Goal: Task Accomplishment & Management: Use online tool/utility

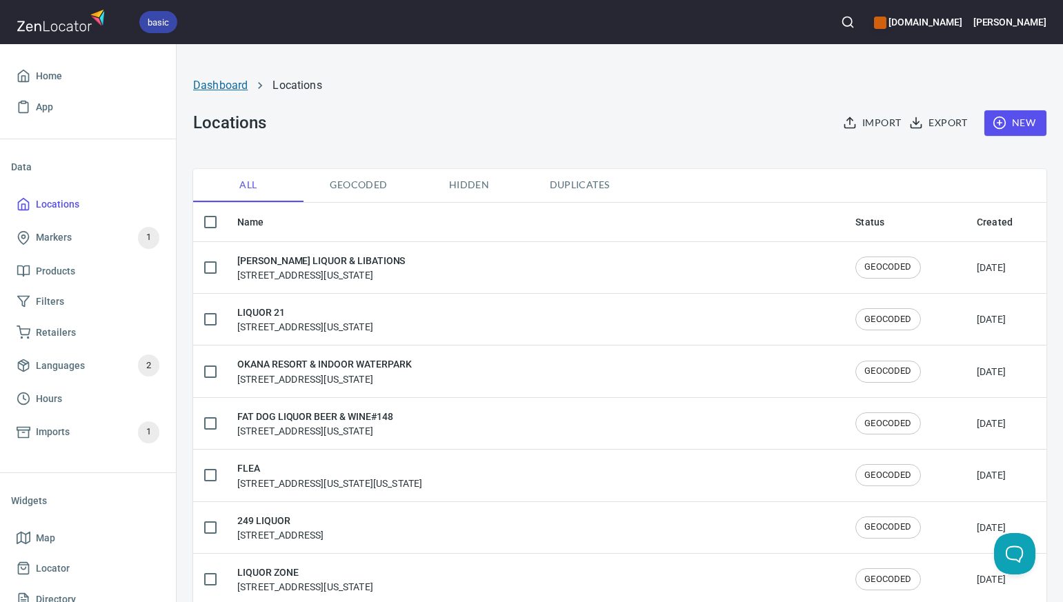
click at [215, 86] on link "Dashboard" at bounding box center [220, 85] width 54 height 13
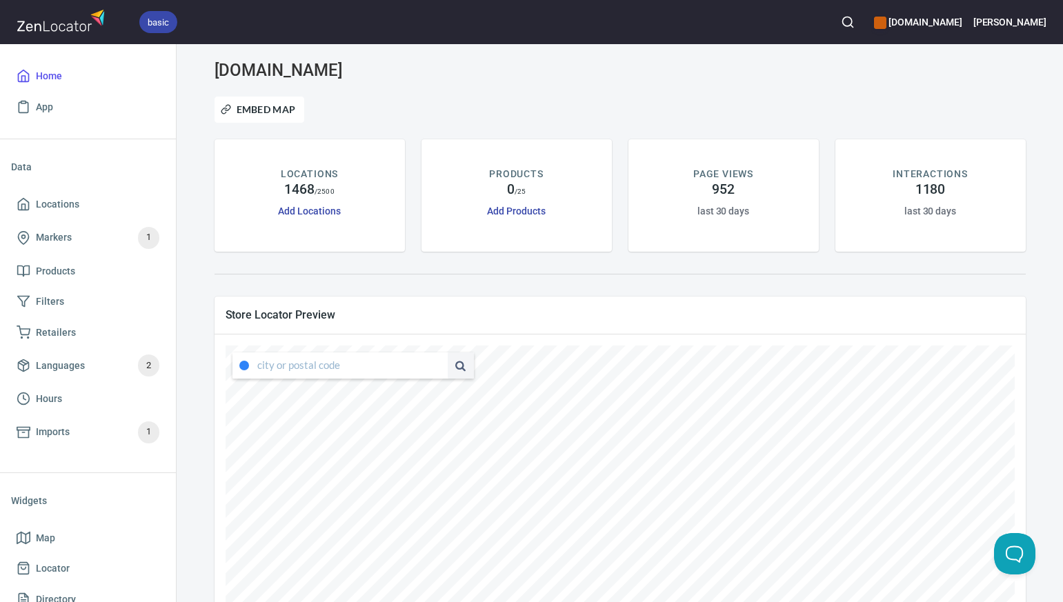
type input "4347 South Capistrano Drive, Dallas, Texas, United States"
drag, startPoint x: 257, startPoint y: 365, endPoint x: 439, endPoint y: 364, distance: 182.1
click at [439, 364] on div "4347 South Capistrano Drive, Dallas, Texas, United States" at bounding box center [352, 366] width 241 height 26
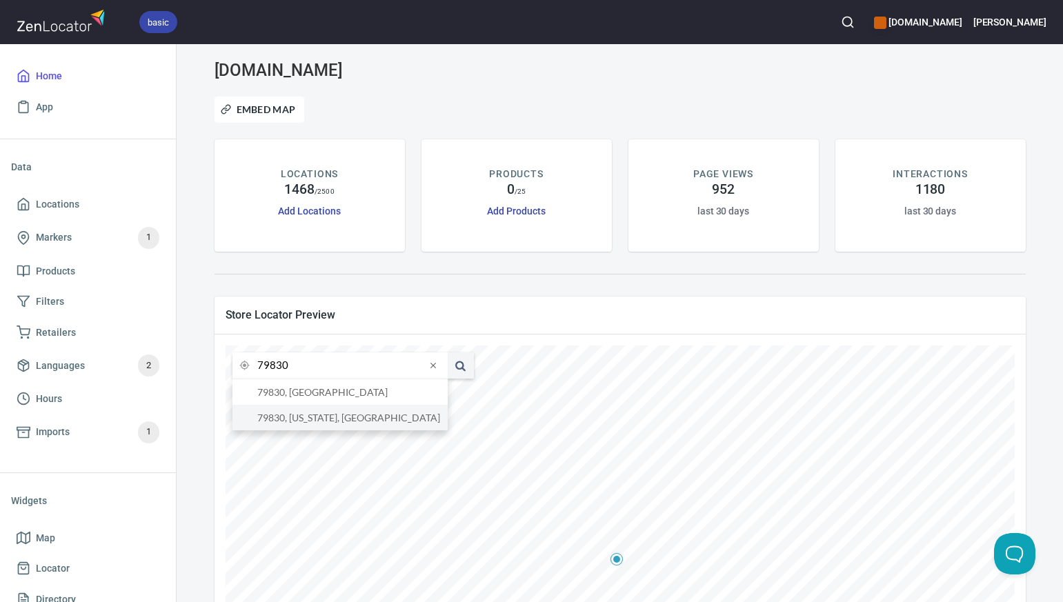
click at [412, 421] on li "79830, Texas, United States" at bounding box center [339, 418] width 215 height 26
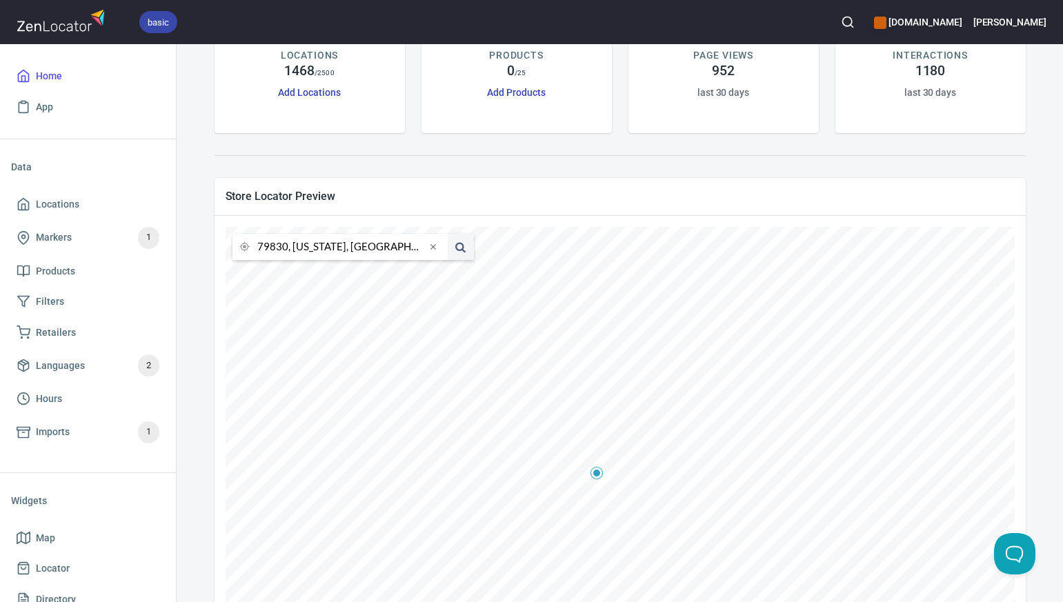
scroll to position [122, 0]
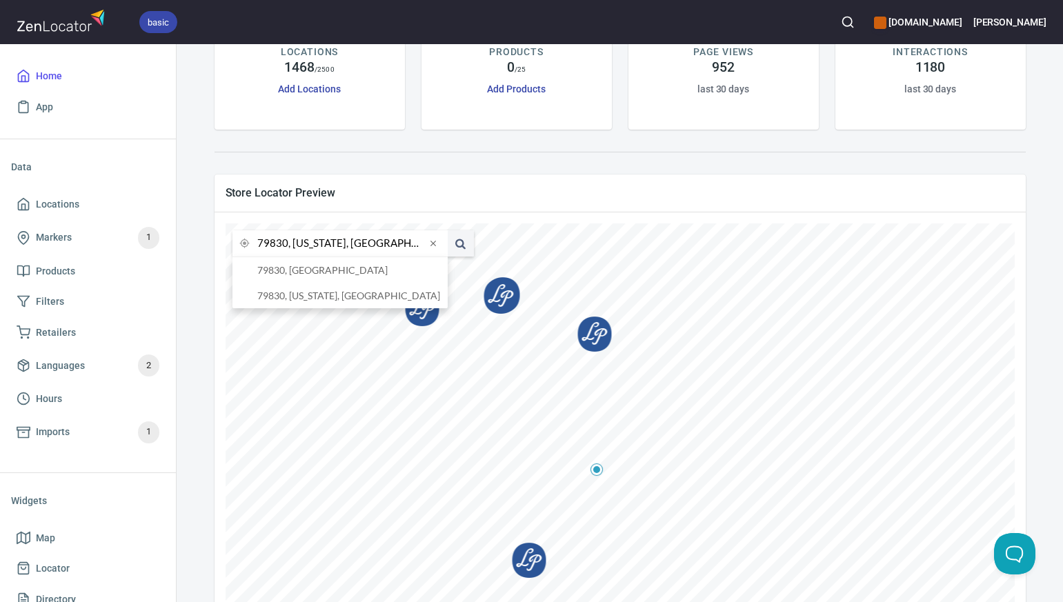
click at [286, 245] on input "79830, Texas, United States" at bounding box center [341, 243] width 168 height 26
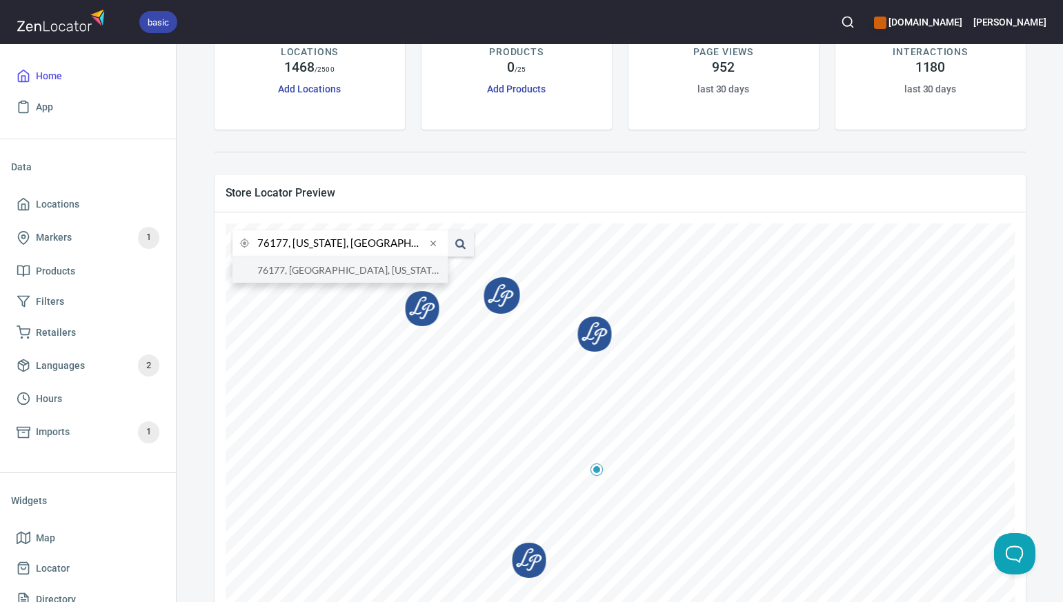
click at [295, 274] on li "76177, Fort Worth, Texas, United States" at bounding box center [339, 270] width 215 height 26
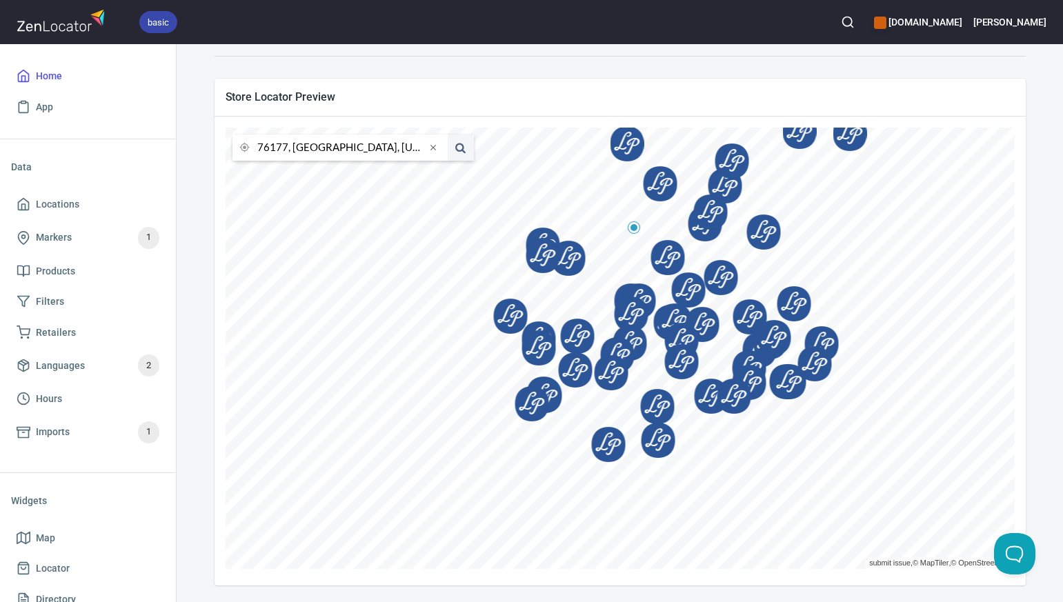
scroll to position [0, 0]
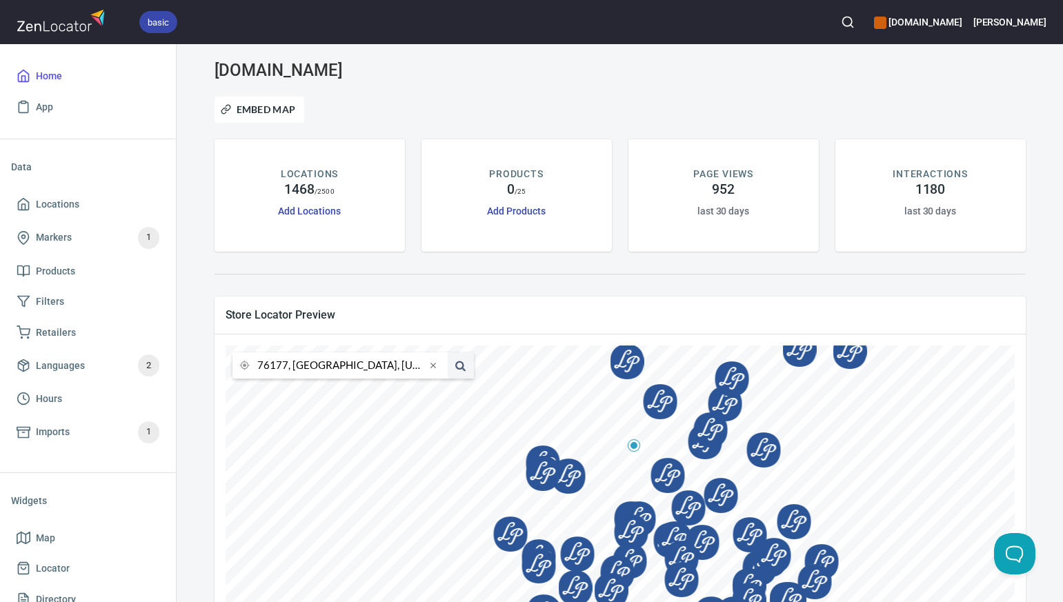
click at [286, 367] on input "76177, Fort Worth, Texas, United States" at bounding box center [341, 366] width 168 height 26
click at [294, 394] on li "76801, Brownwood, Texas, United States" at bounding box center [339, 392] width 215 height 26
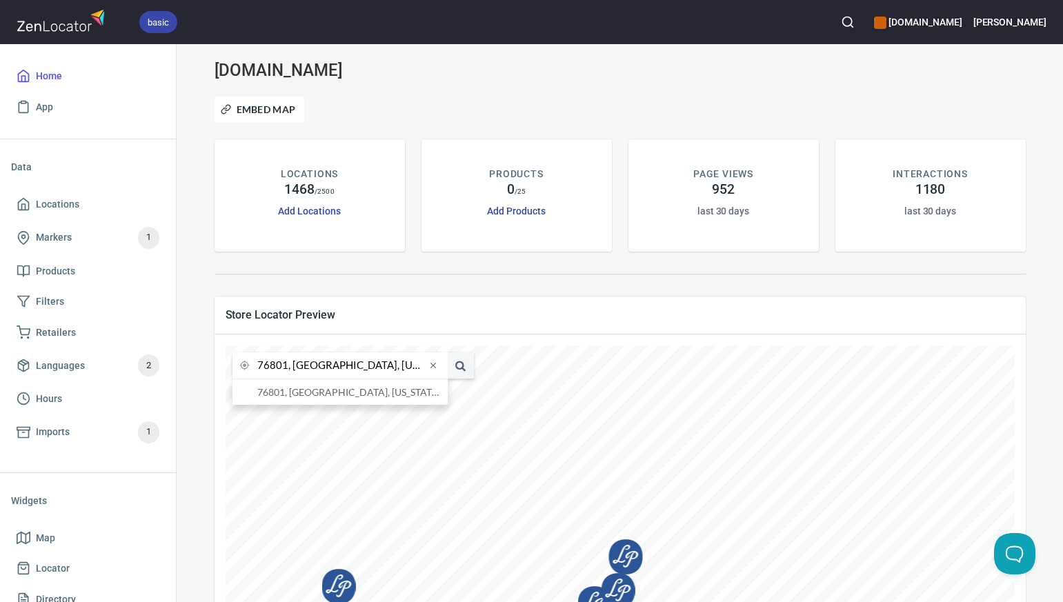
click at [286, 366] on input "76801, Brownwood, Texas, United States" at bounding box center [341, 366] width 168 height 26
click at [292, 390] on li "75048, Sachse, Texas, United States" at bounding box center [339, 392] width 215 height 26
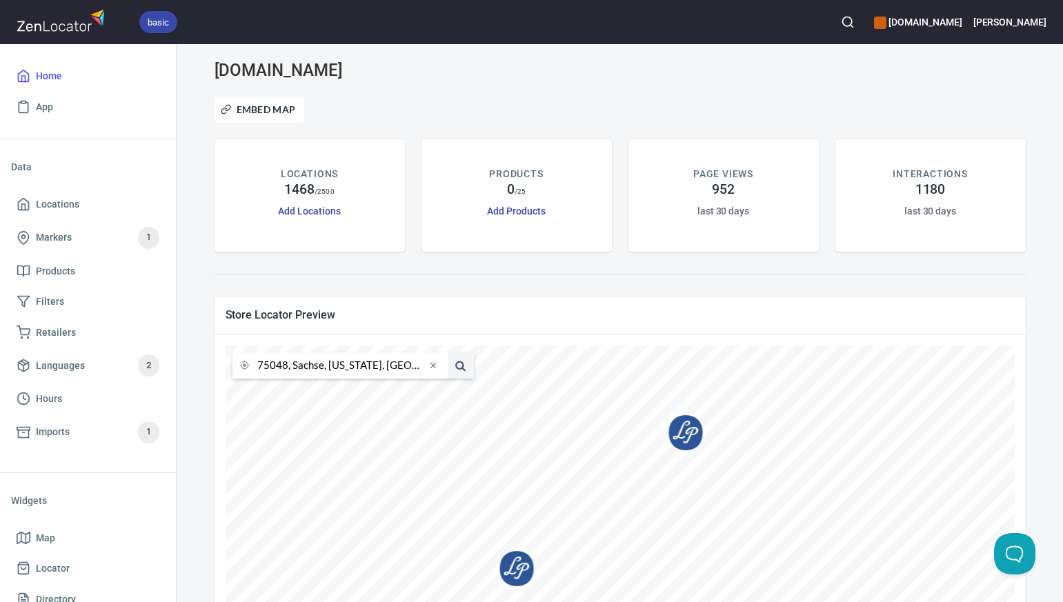
click at [286, 364] on input "75048, Sachse, Texas, United States" at bounding box center [341, 366] width 168 height 26
click at [294, 390] on li "75039, Irving, Texas, United States" at bounding box center [339, 392] width 215 height 26
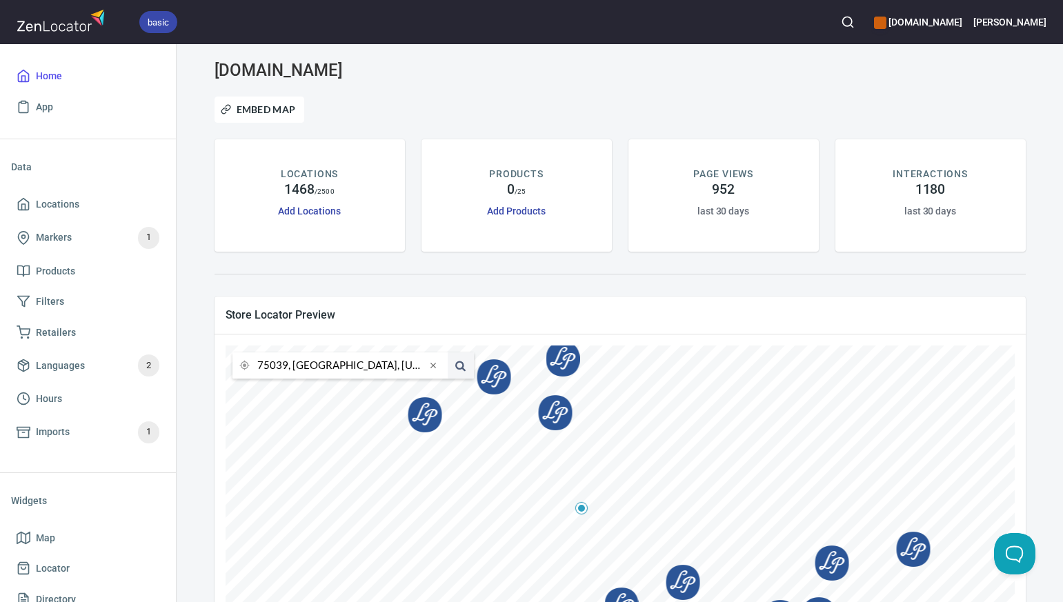
click at [286, 369] on input "75039, Irving, Texas, United States" at bounding box center [341, 366] width 168 height 26
click at [304, 394] on li "78045, Laredo, Texas, United States" at bounding box center [339, 392] width 215 height 26
type input "78045, Laredo, Texas, United States"
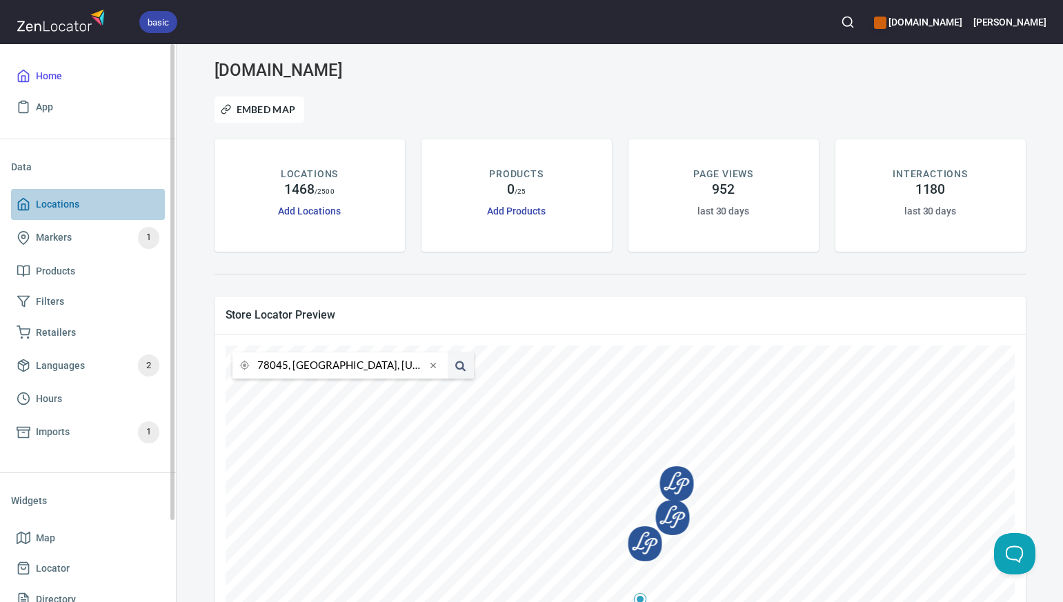
click at [88, 200] on span "Locations" at bounding box center [88, 204] width 143 height 17
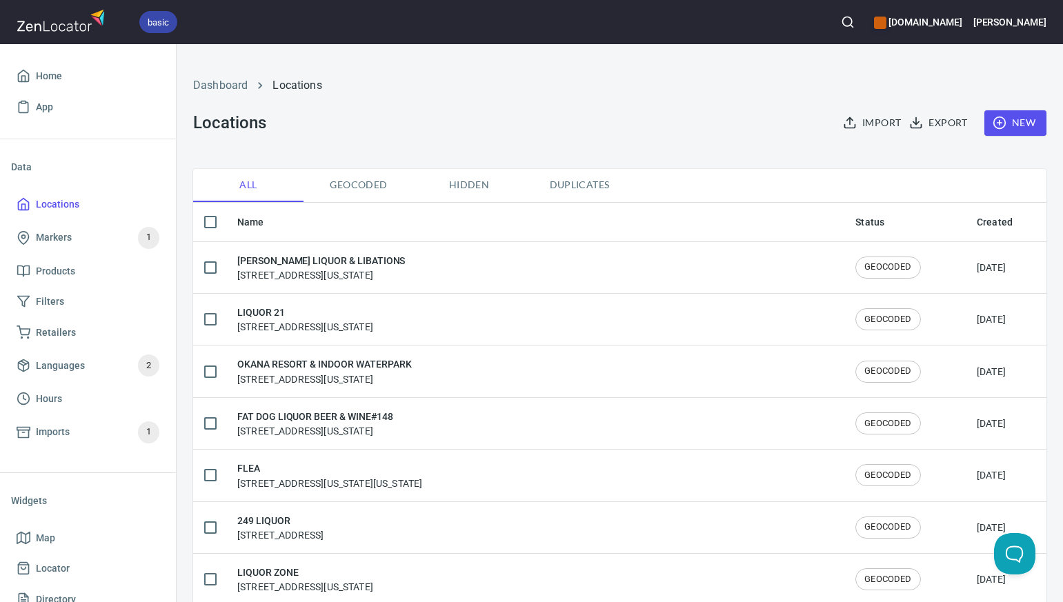
click at [1018, 120] on span "New" at bounding box center [1015, 123] width 40 height 17
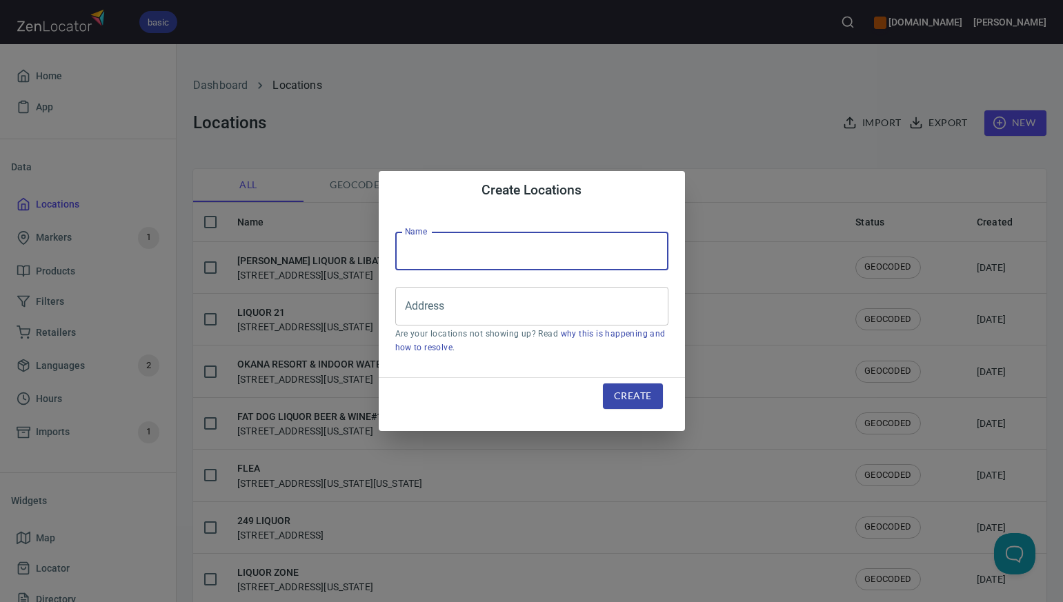
click at [412, 248] on input "text" at bounding box center [531, 251] width 273 height 39
paste input "PIK LIQUOR"
type input "PIK LIQUOR"
click at [413, 306] on input "Address" at bounding box center [521, 306] width 240 height 26
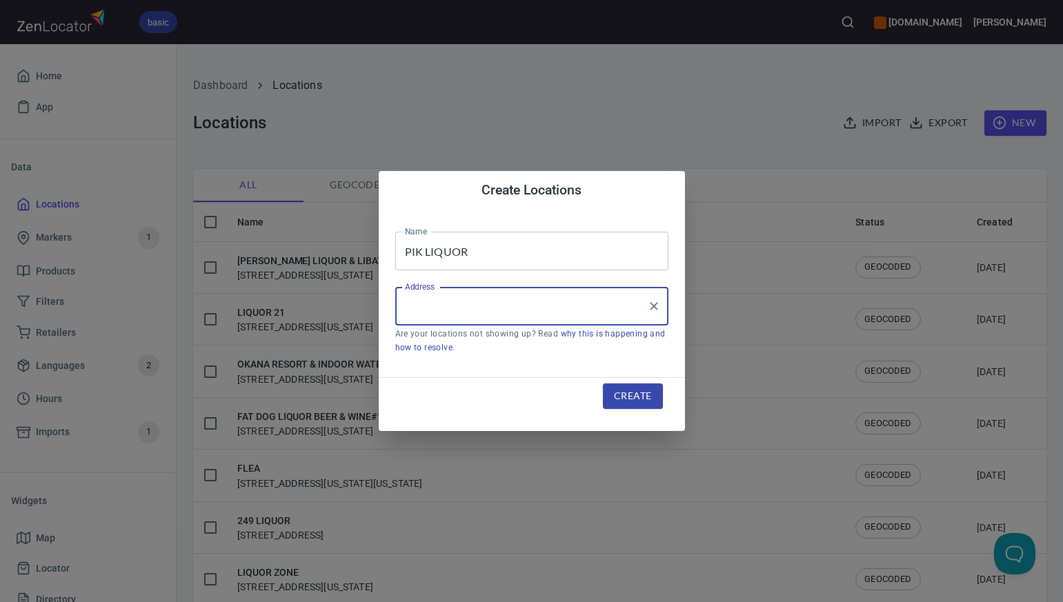
paste input "3409 N TARRANT PKWY STE 109, , FORT WORTH, TX76177"
click at [459, 347] on li "[STREET_ADDRESS][US_STATE]" at bounding box center [531, 346] width 273 height 25
type input "[STREET_ADDRESS][US_STATE]"
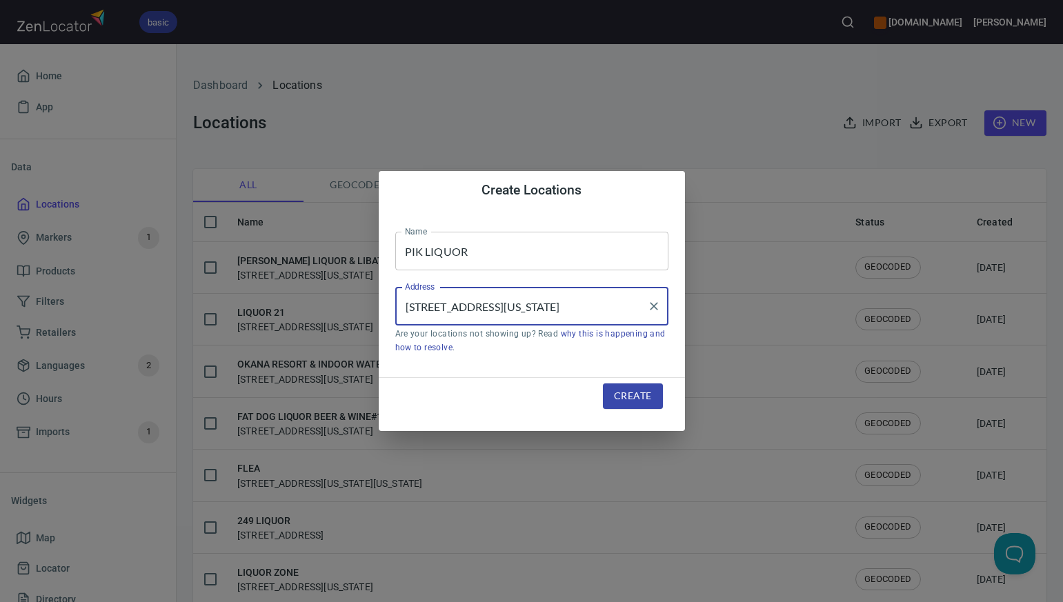
click at [618, 397] on span "Create" at bounding box center [632, 396] width 37 height 17
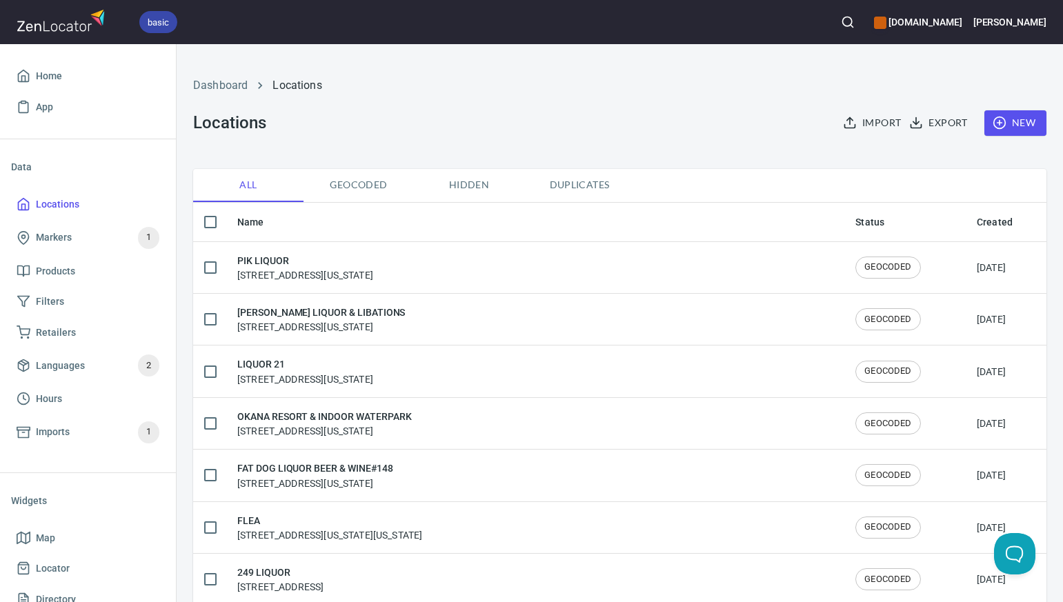
click at [568, 187] on span "Duplicates" at bounding box center [580, 185] width 94 height 17
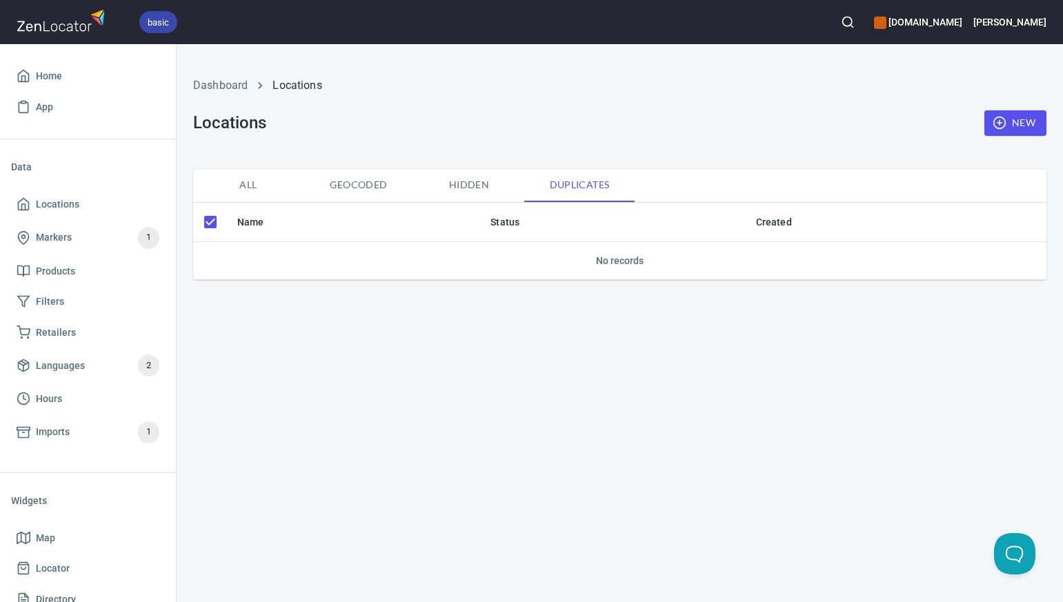
checkbox input "false"
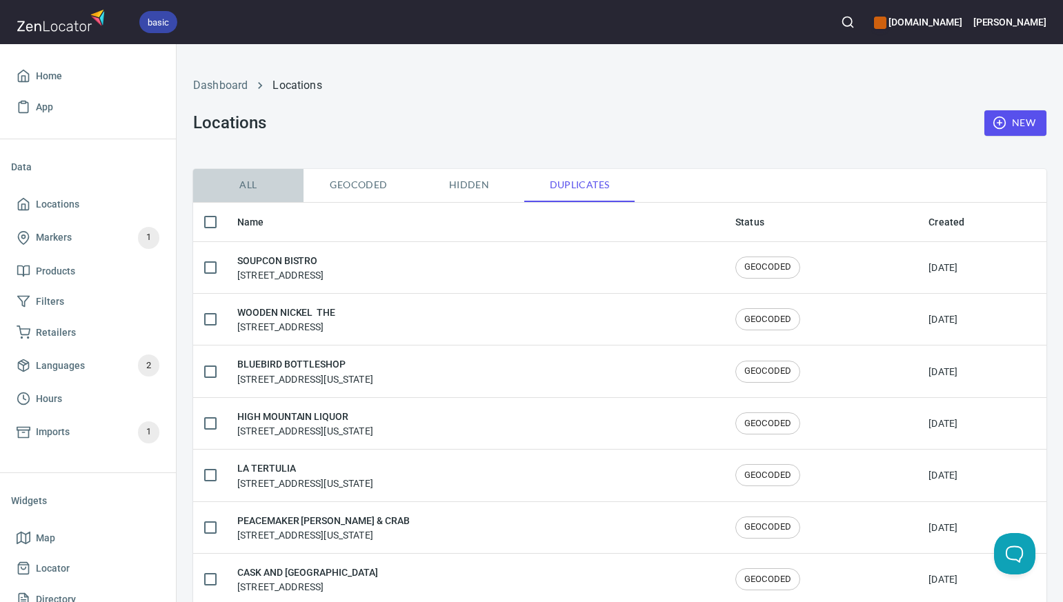
click at [251, 183] on span "All" at bounding box center [248, 185] width 94 height 17
